Goal: Check status: Check status

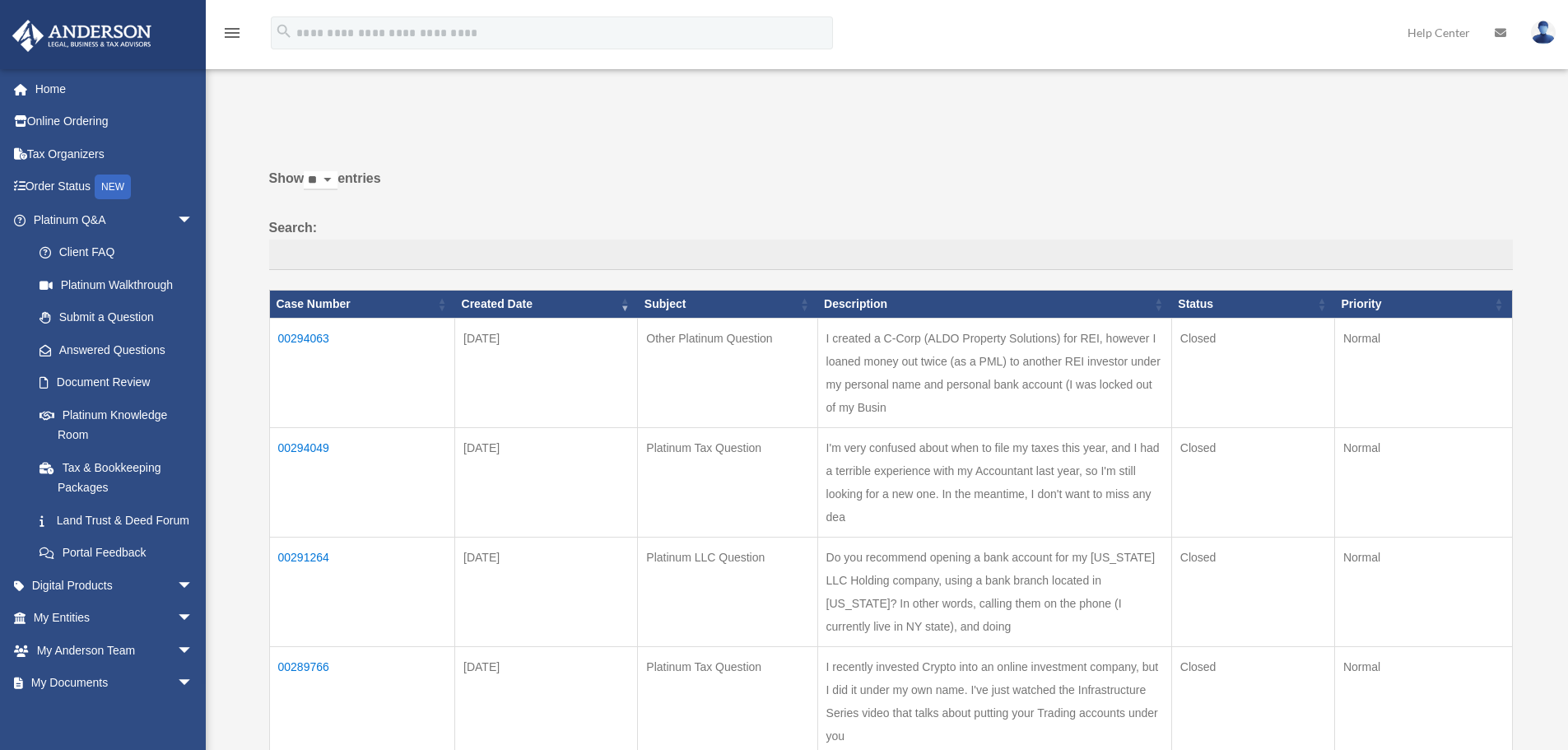
click at [624, 309] on th "Created Date" at bounding box center [546, 304] width 183 height 28
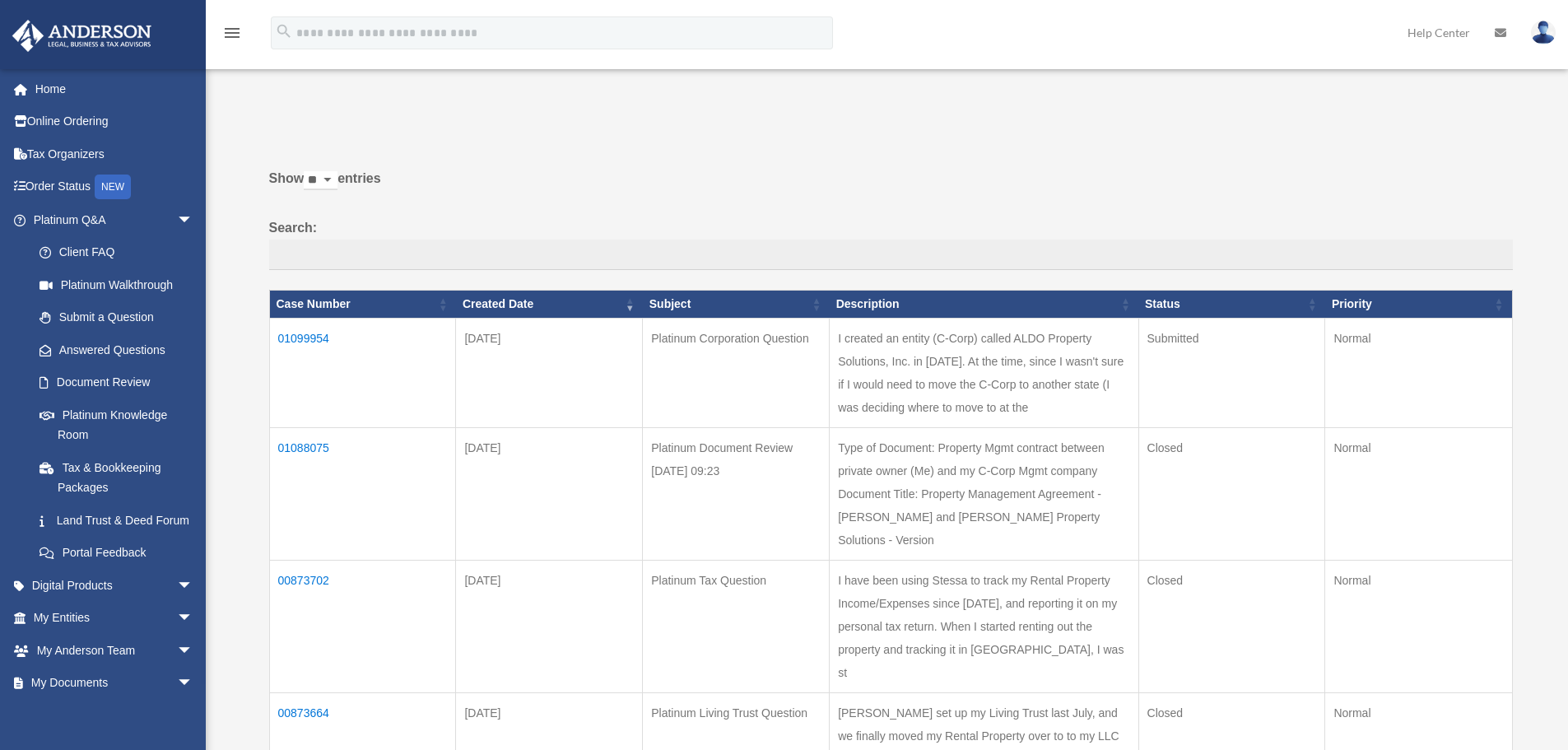
click at [346, 336] on td "01099954" at bounding box center [362, 372] width 187 height 109
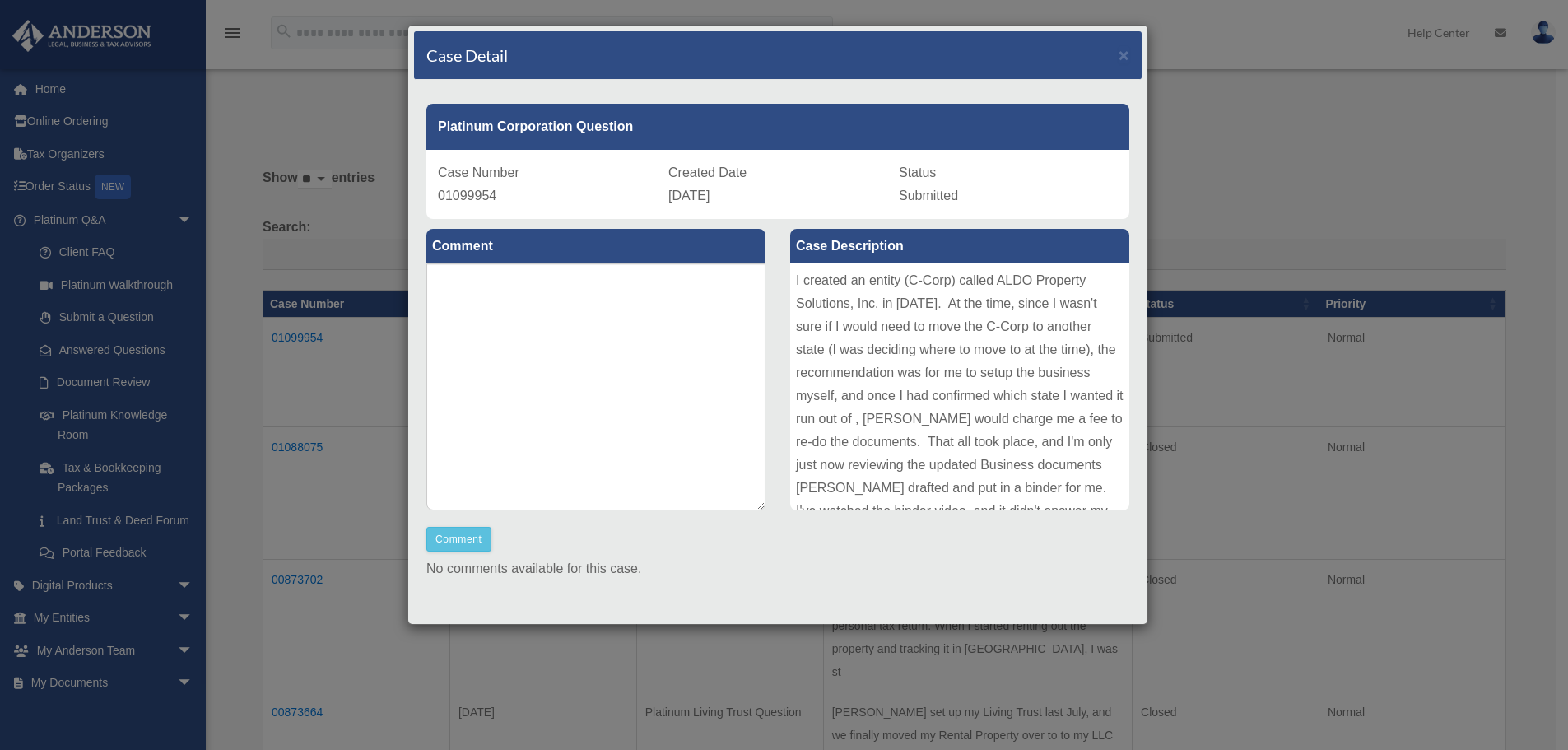
click at [1106, 52] on div "Case Detail ×" at bounding box center [778, 56] width 728 height 49
click at [1118, 52] on span "×" at bounding box center [1124, 54] width 11 height 19
